Goal: Find contact information: Find contact information

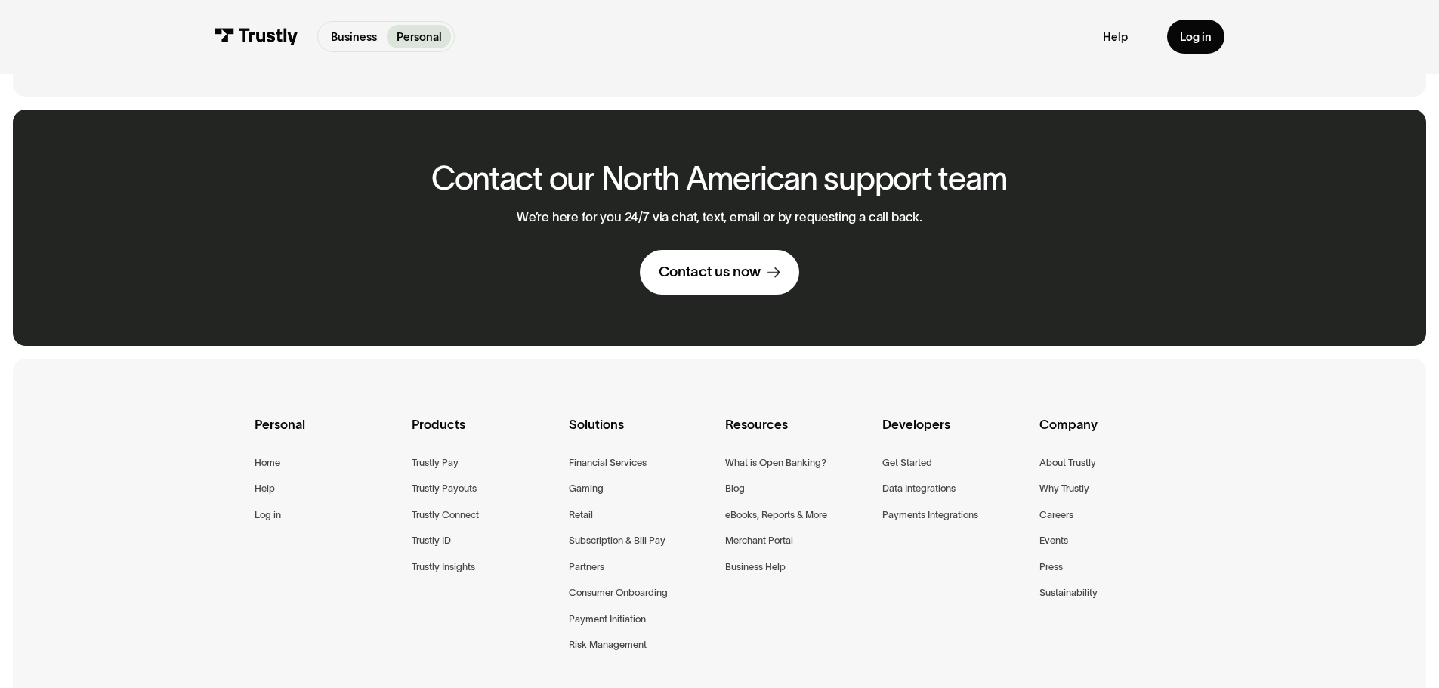
scroll to position [1057, 0]
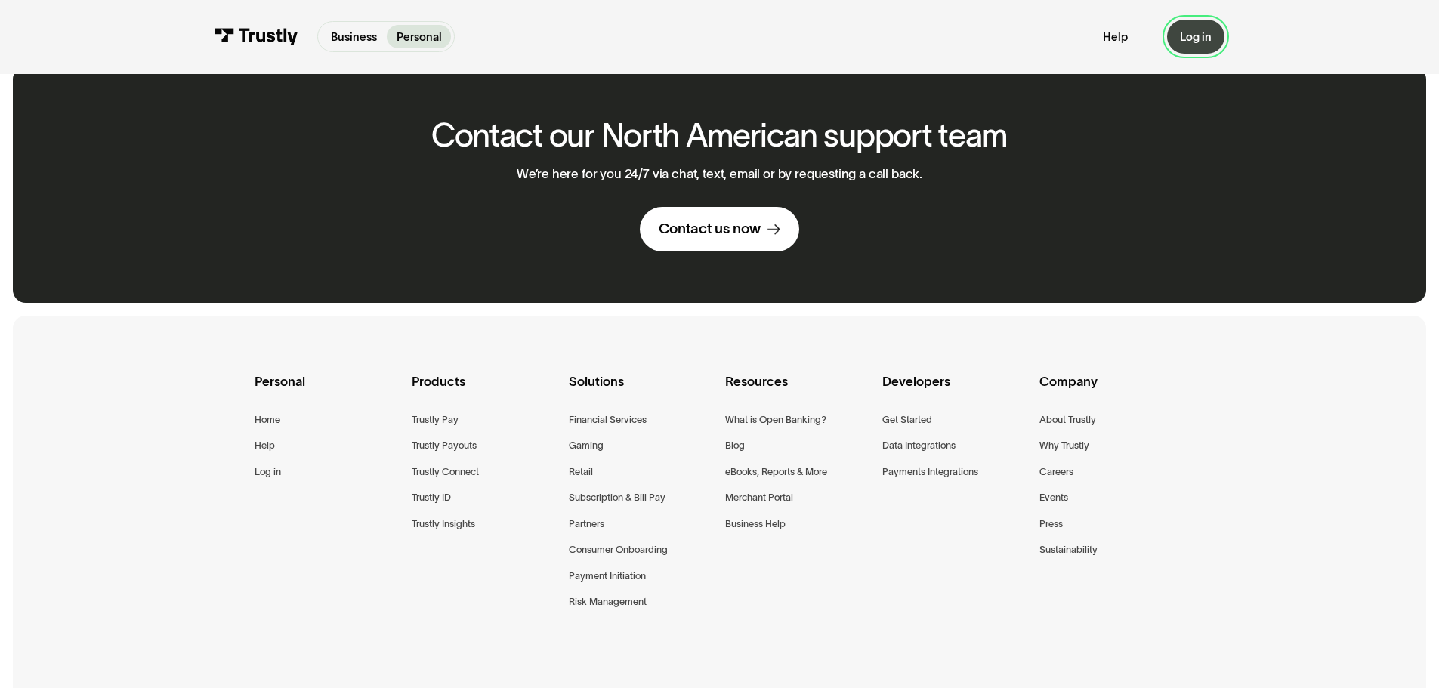
click at [1198, 34] on div "Log in" at bounding box center [1196, 36] width 32 height 14
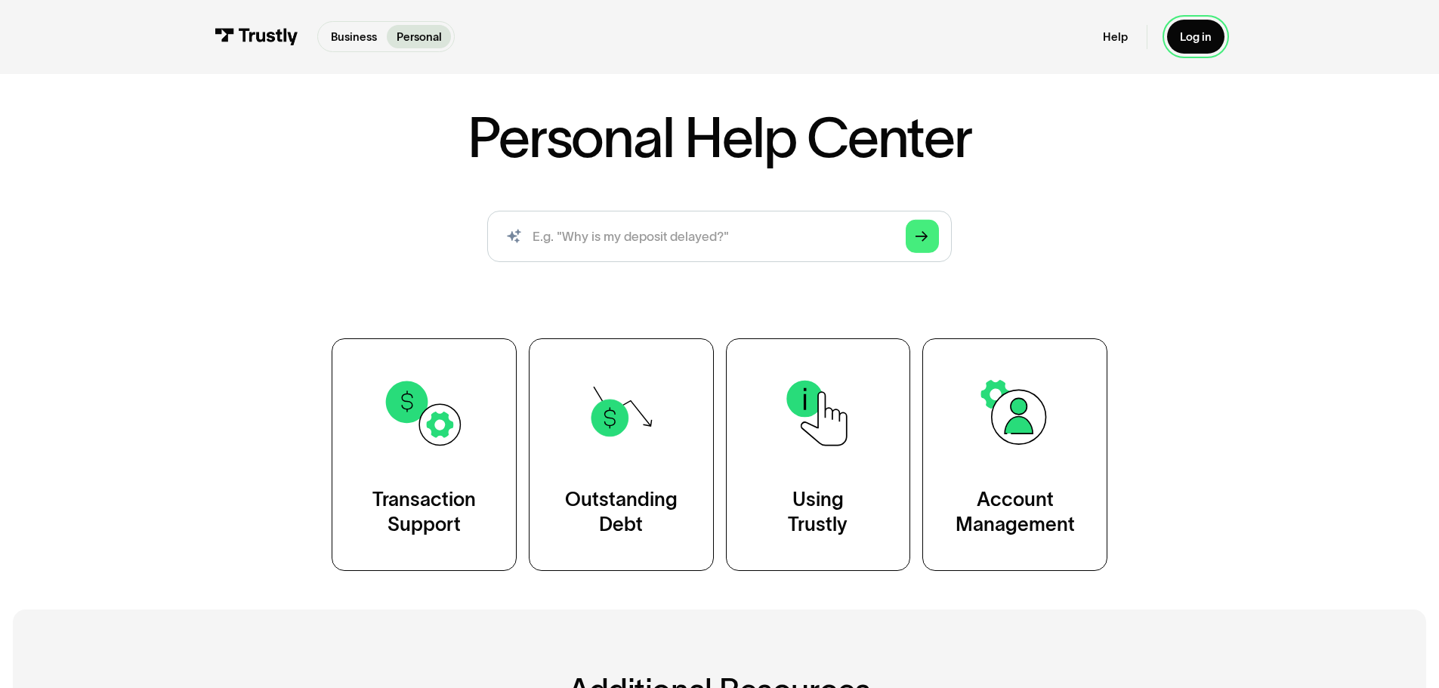
scroll to position [0, 0]
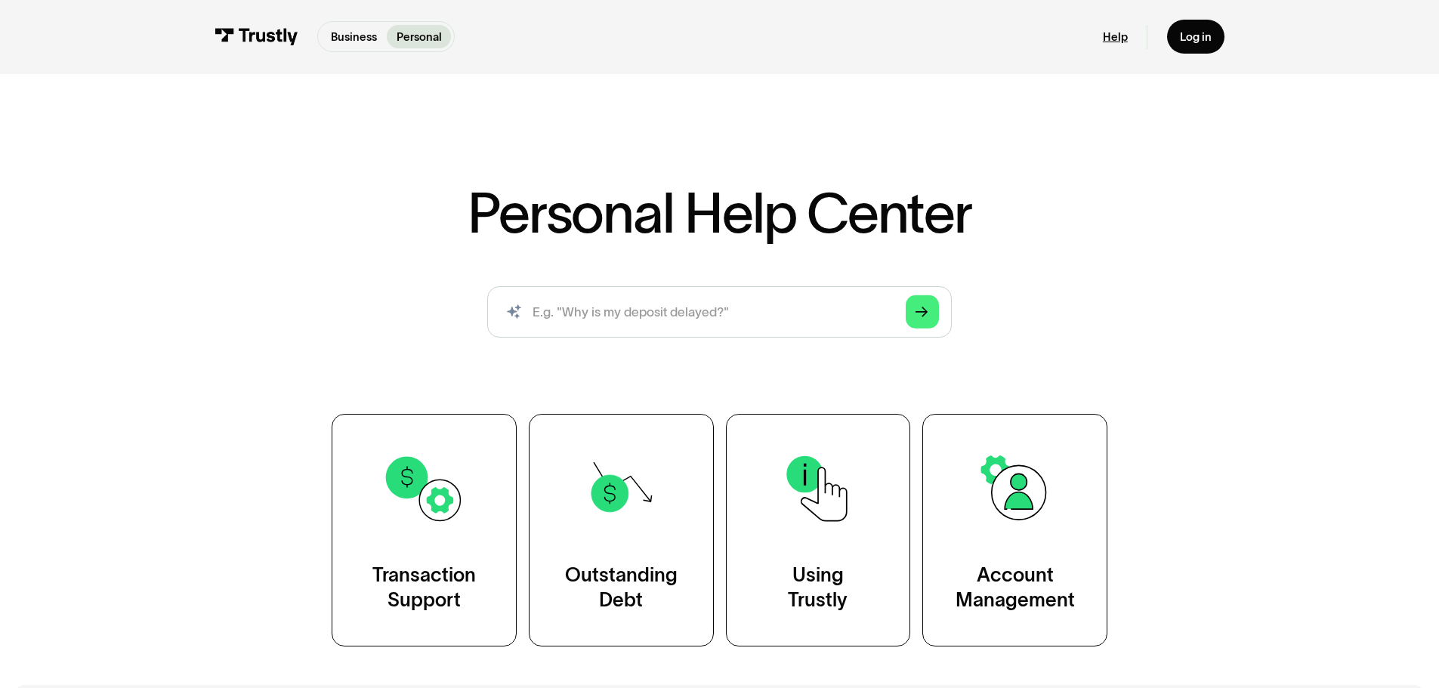
click at [1113, 35] on link "Help" at bounding box center [1115, 36] width 25 height 14
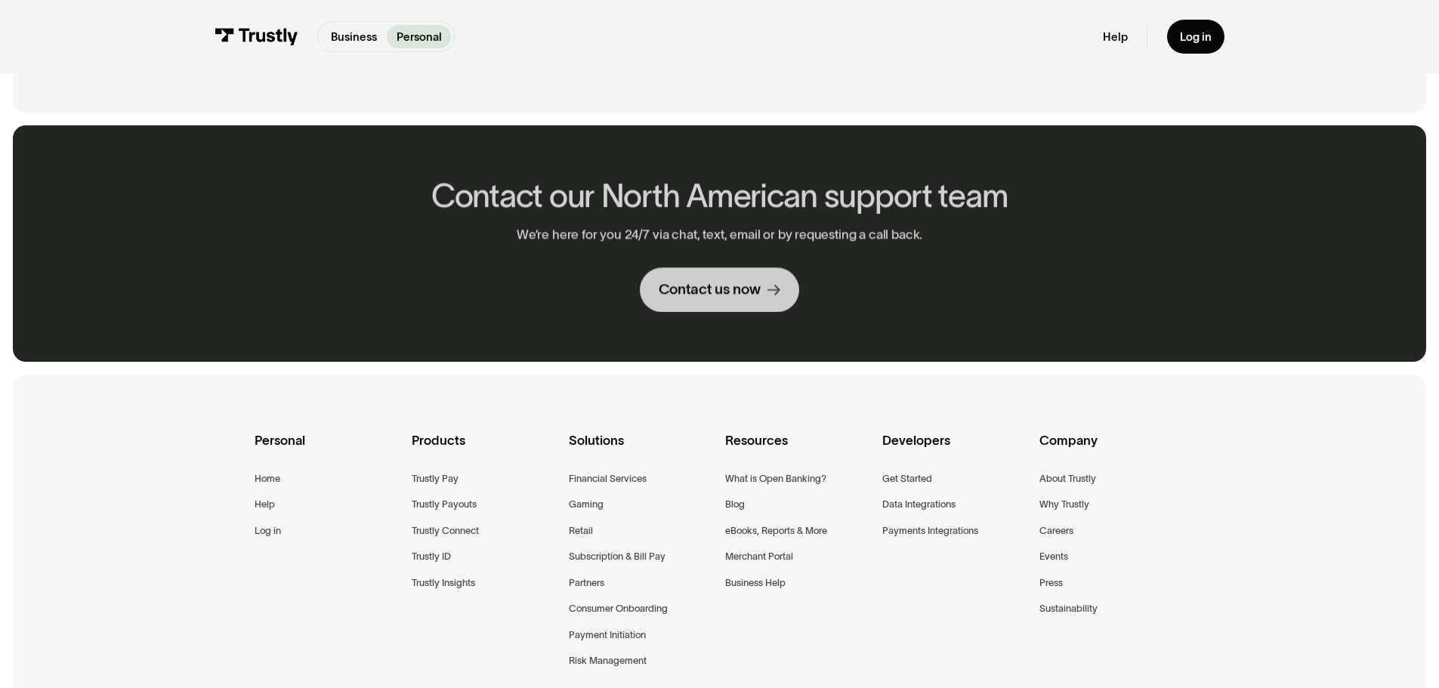
scroll to position [1057, 0]
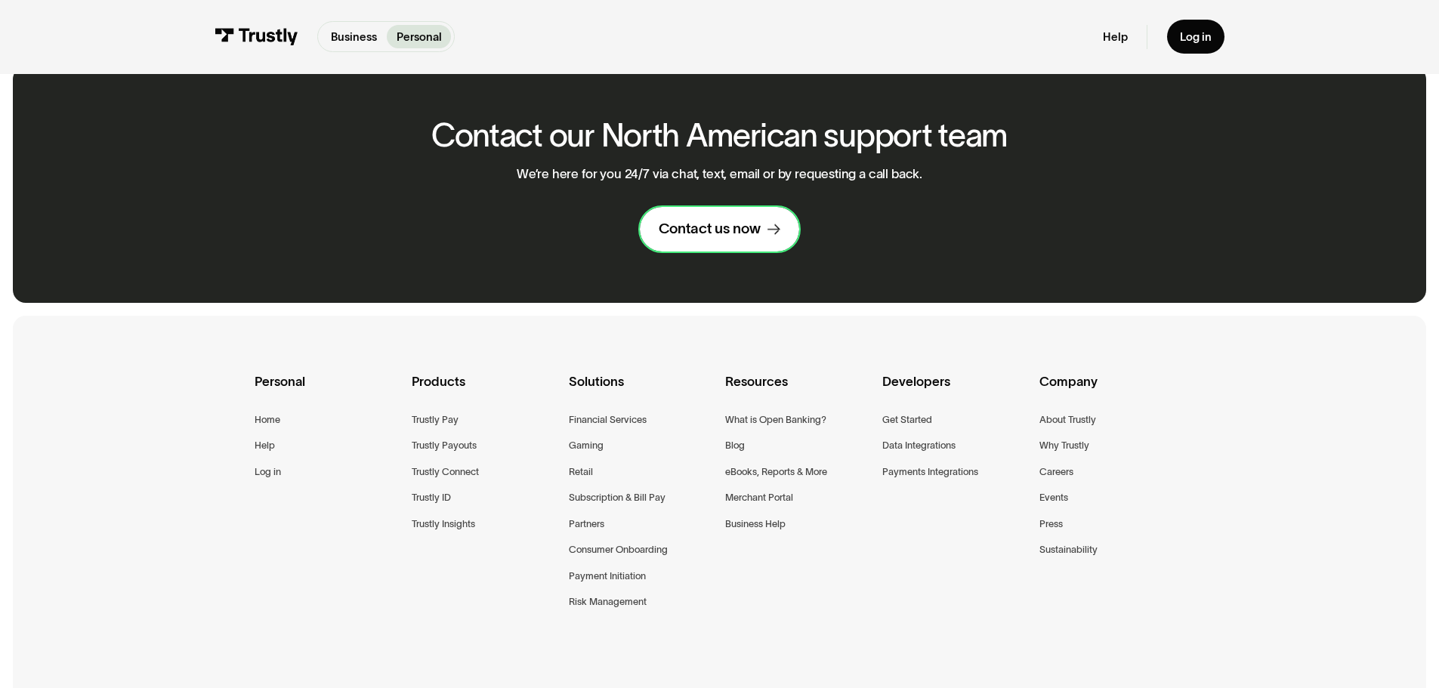
click at [730, 220] on div "Contact us now" at bounding box center [710, 229] width 102 height 19
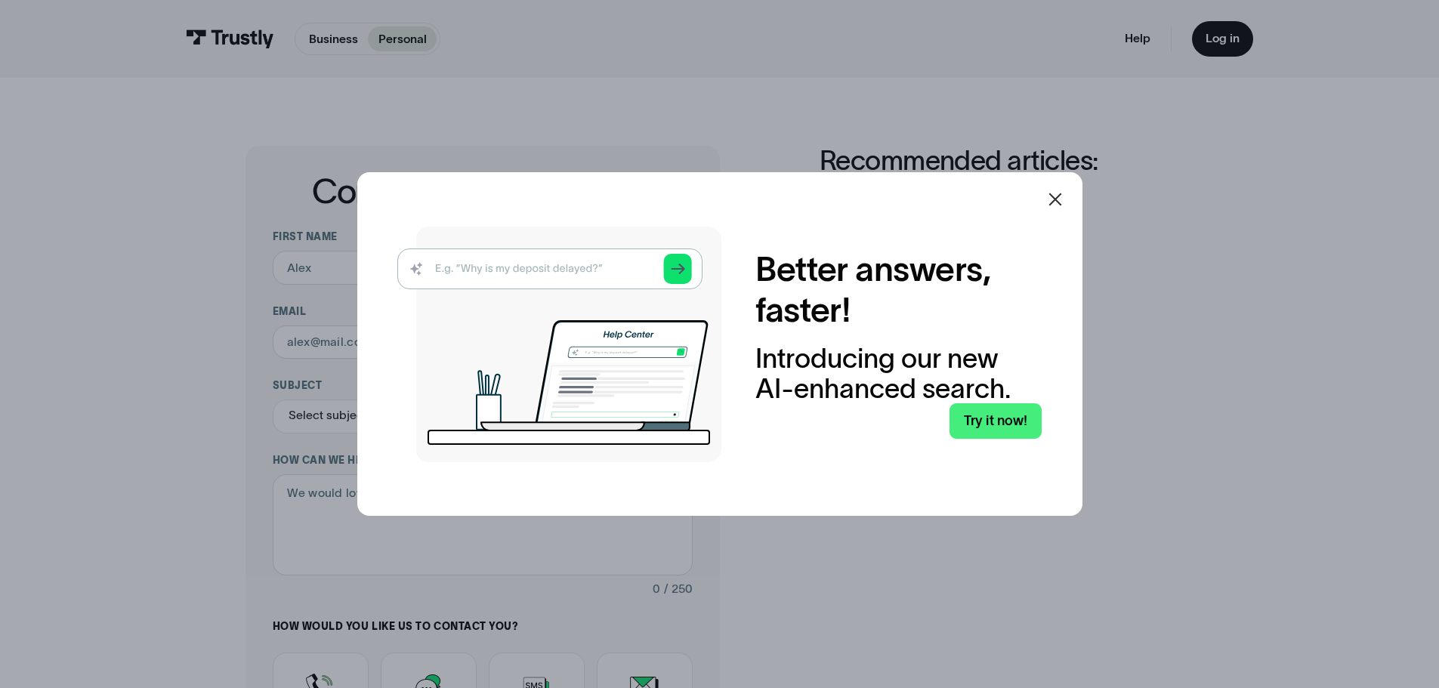
click at [1059, 194] on icon at bounding box center [1055, 199] width 18 height 18
